Goal: Feedback & Contribution: Submit feedback/report problem

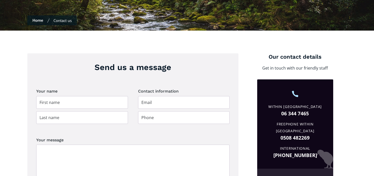
scroll to position [162, 0]
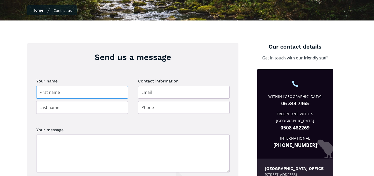
click at [55, 86] on input "Contact page" at bounding box center [82, 92] width 92 height 13
type input "[PERSON_NAME]"
type input "ausbronnie@hotmail.com"
type input "0274592516"
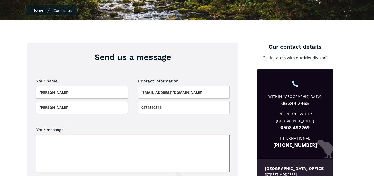
click at [62, 136] on textarea "Your message" at bounding box center [132, 154] width 193 height 38
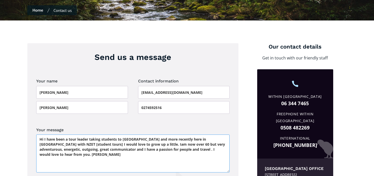
type textarea "Hi I have been a tour leader taking students to USA and more recently here in N…"
type input "Please wait..."
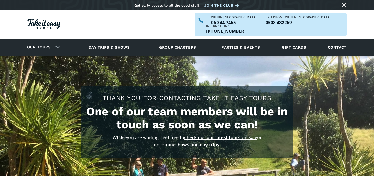
click at [239, 134] on link "check out our latest tours on sale" at bounding box center [220, 137] width 73 height 6
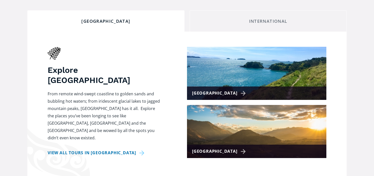
scroll to position [192, 0]
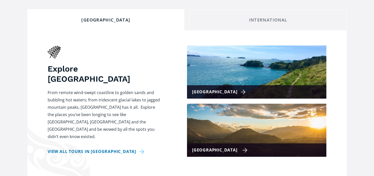
click at [252, 144] on div "[GEOGRAPHIC_DATA]" at bounding box center [256, 150] width 139 height 13
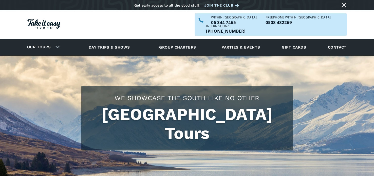
click at [345, 102] on div "South Island Tours We showcase the south like no other" at bounding box center [186, 118] width 319 height 65
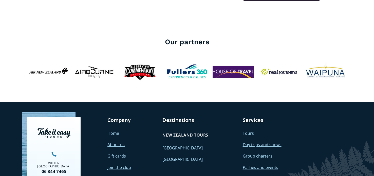
scroll to position [1129, 0]
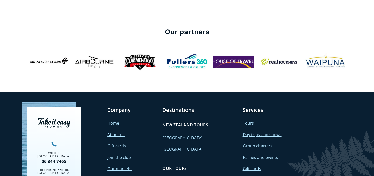
click at [112, 132] on link "About us" at bounding box center [115, 135] width 17 height 6
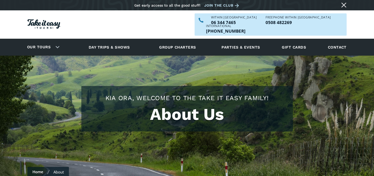
click at [348, 85] on img at bounding box center [187, 119] width 374 height 127
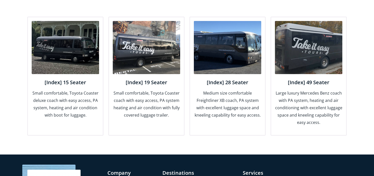
scroll to position [638, 0]
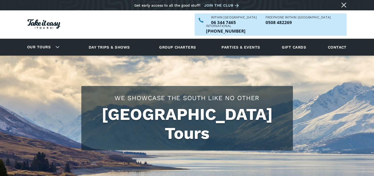
scroll to position [1129, 0]
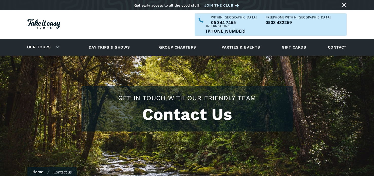
scroll to position [162, 0]
